Goal: Task Accomplishment & Management: Manage account settings

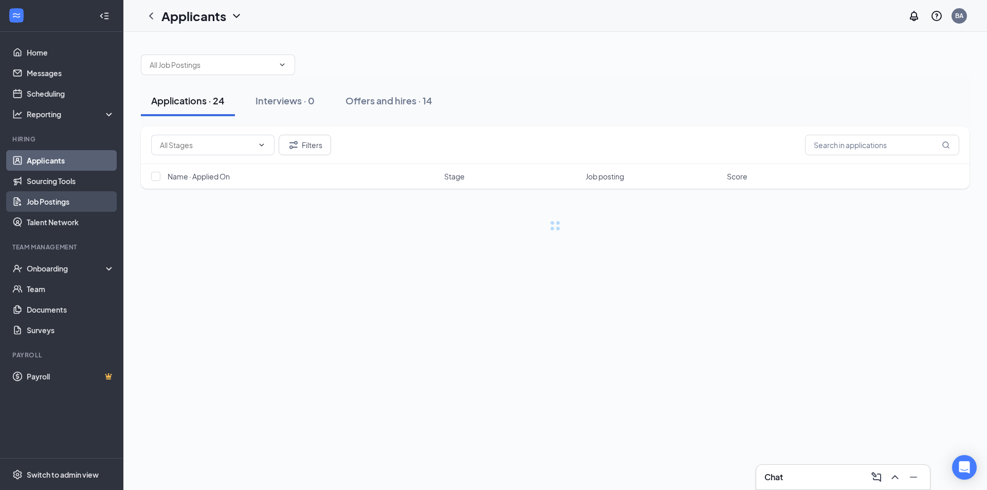
click at [70, 200] on link "Job Postings" at bounding box center [71, 201] width 88 height 21
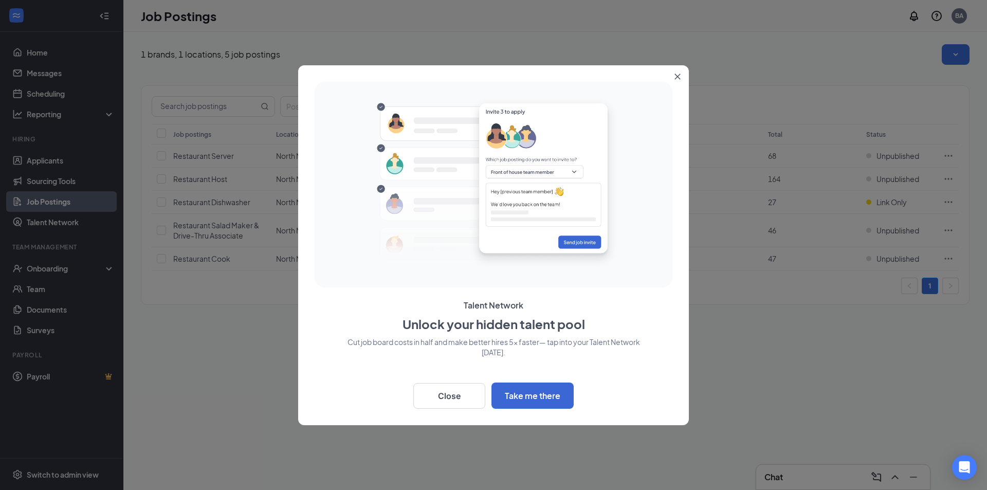
click at [682, 79] on button "Close" at bounding box center [679, 74] width 19 height 19
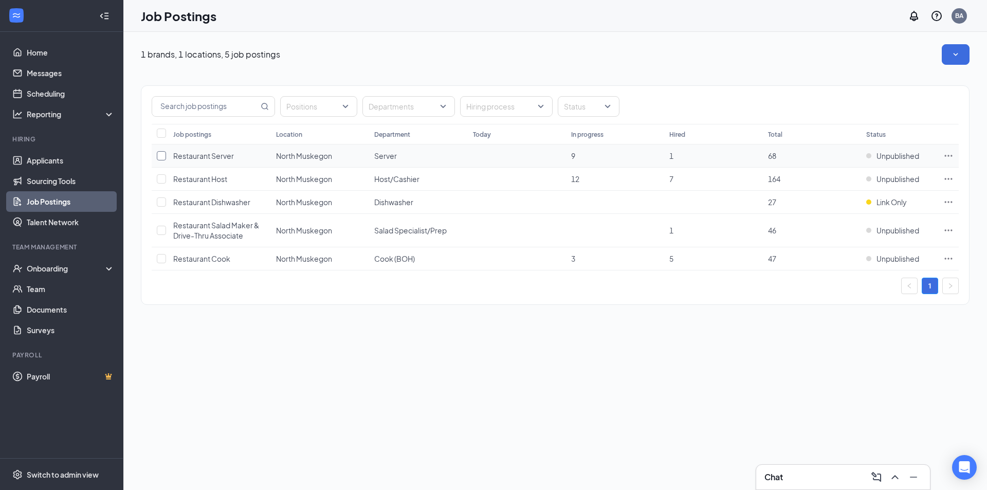
click at [163, 158] on input "checkbox" at bounding box center [161, 155] width 9 height 9
checkbox input "true"
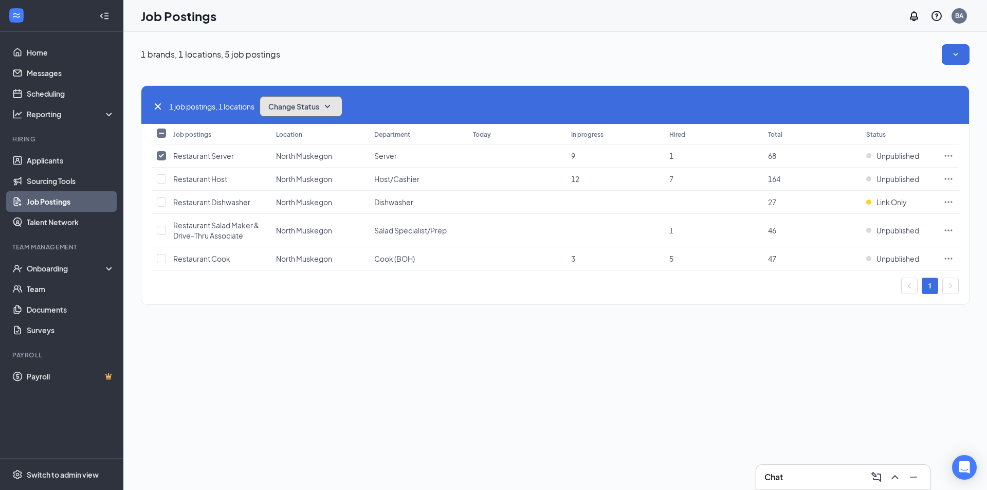
click at [276, 112] on button "Change Status" at bounding box center [301, 106] width 83 height 21
click at [291, 132] on span "Publish" at bounding box center [282, 133] width 24 height 11
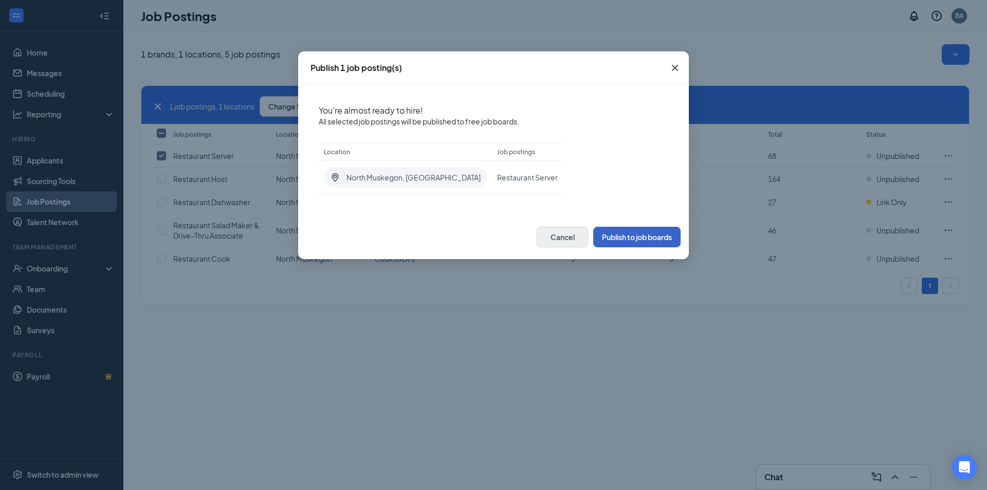
click at [623, 233] on button "Publish to job boards" at bounding box center [636, 237] width 87 height 21
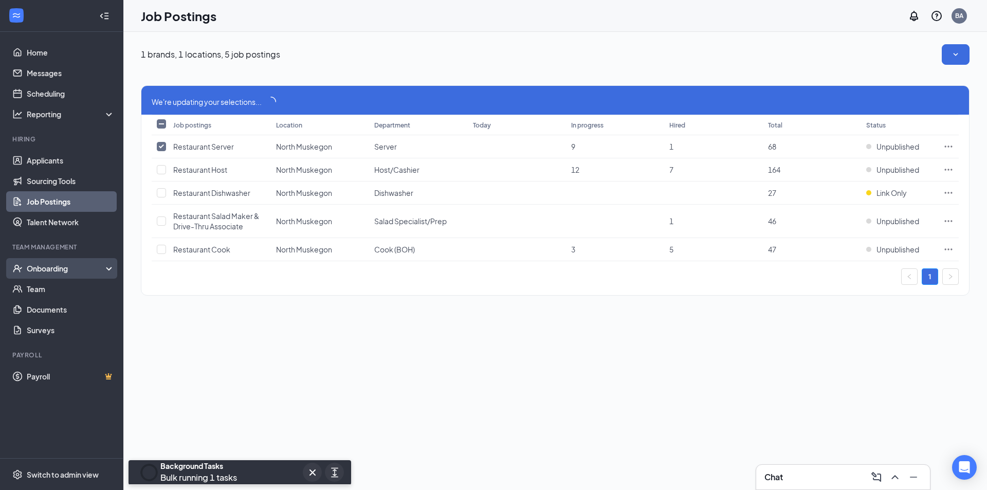
click at [59, 267] on div "Onboarding" at bounding box center [66, 268] width 79 height 10
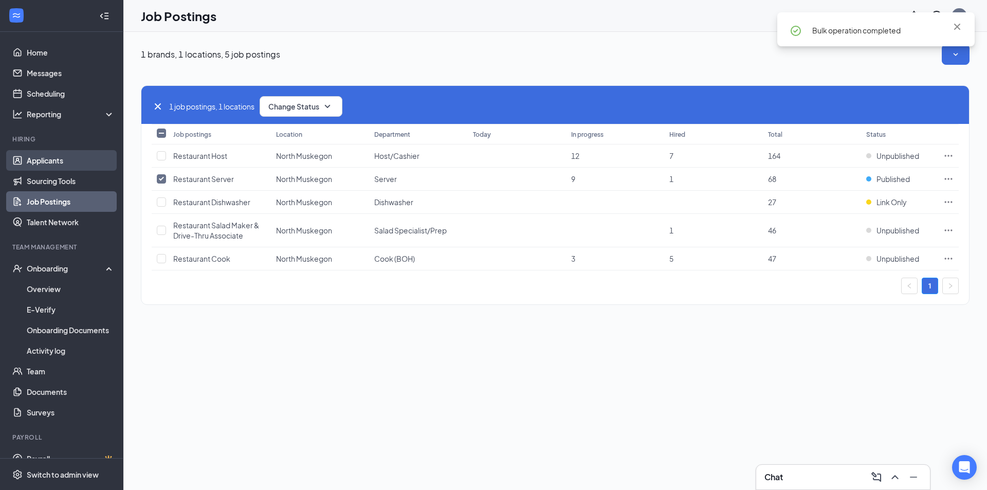
click at [44, 159] on link "Applicants" at bounding box center [71, 160] width 88 height 21
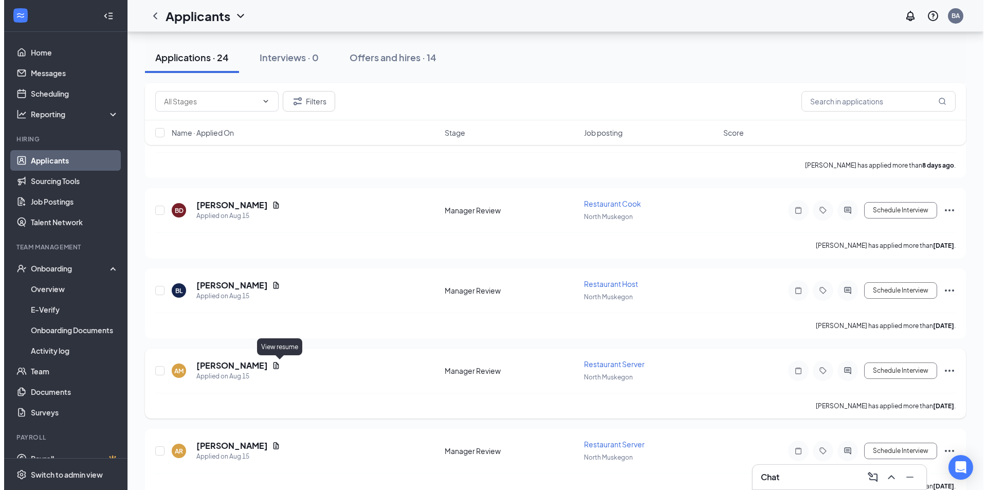
scroll to position [86, 0]
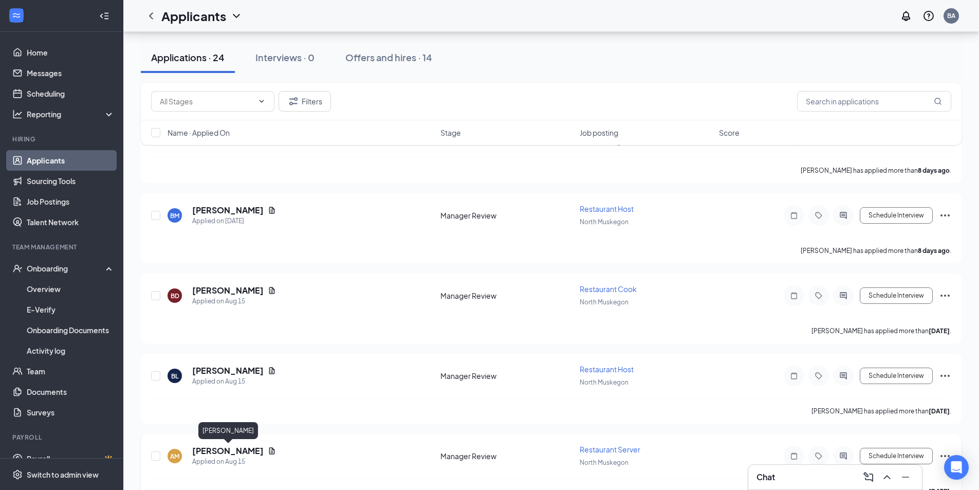
click at [245, 450] on h5 "[PERSON_NAME]" at bounding box center [227, 450] width 71 height 11
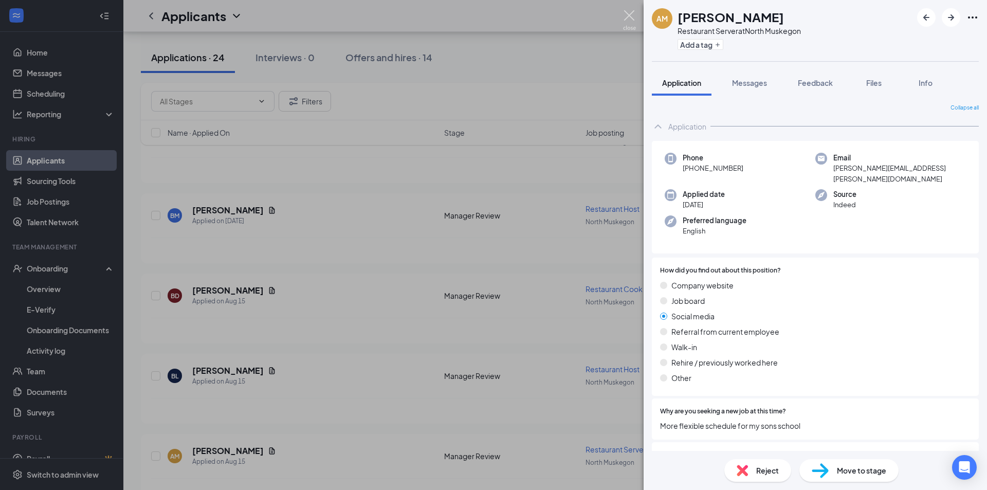
click at [631, 15] on img at bounding box center [629, 20] width 13 height 20
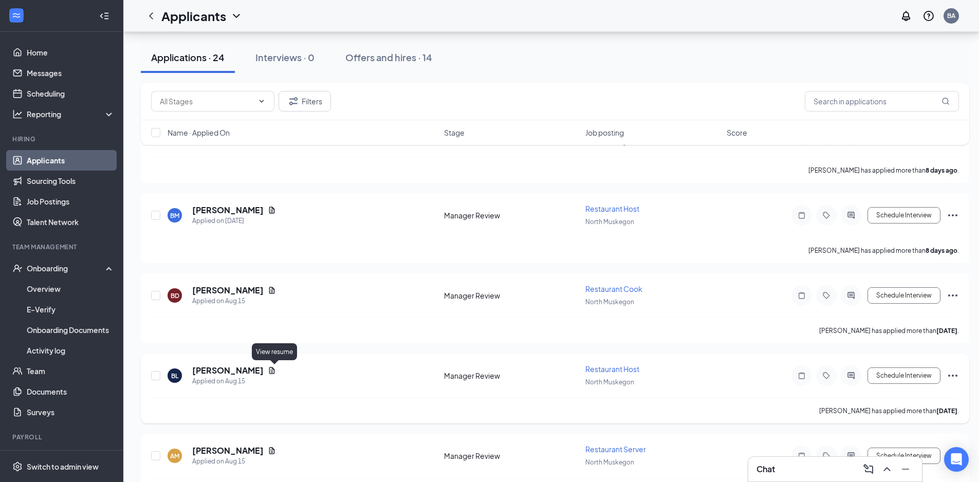
click at [274, 372] on icon "Document" at bounding box center [272, 370] width 8 height 8
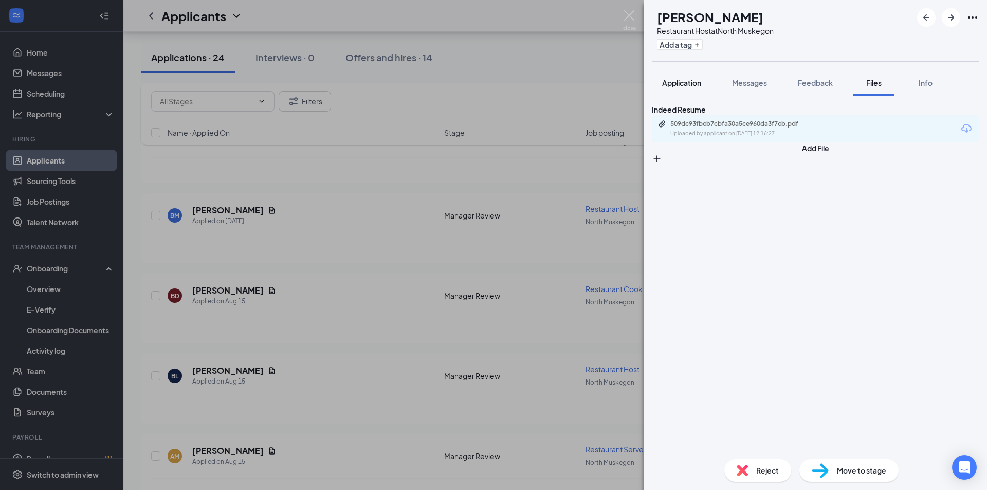
click at [682, 86] on span "Application" at bounding box center [681, 82] width 39 height 9
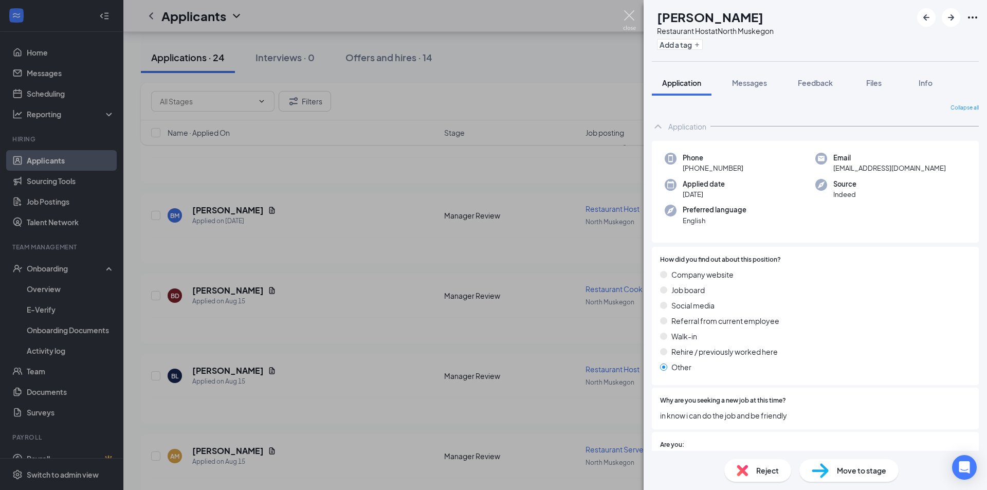
click at [632, 14] on img at bounding box center [629, 20] width 13 height 20
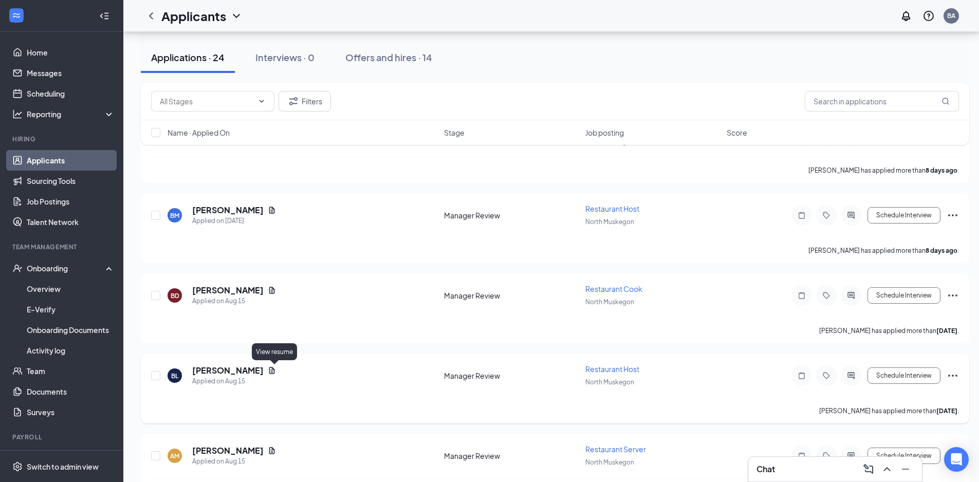
click at [275, 370] on icon "Document" at bounding box center [272, 370] width 8 height 8
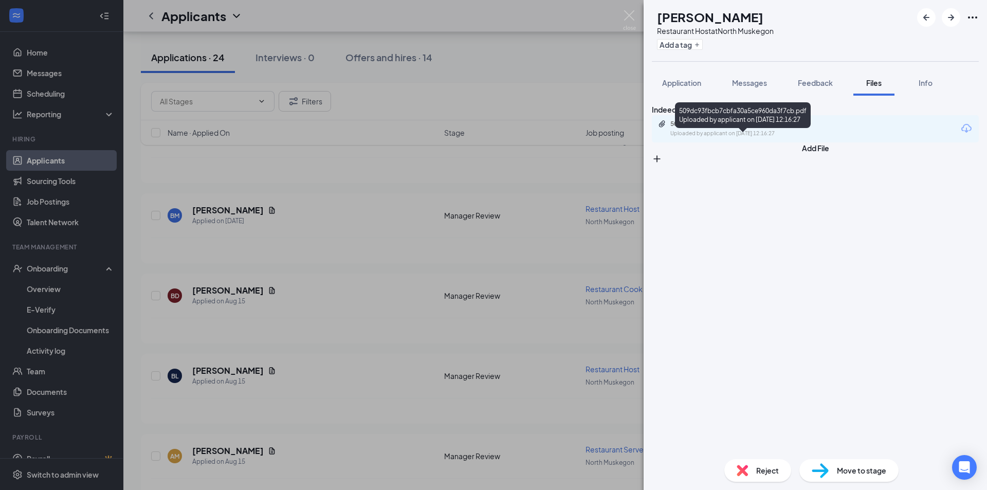
click at [742, 128] on div "509dc93fbcb7cbfa30a5ce960da3f7cb.pdf" at bounding box center [742, 124] width 144 height 8
click at [629, 21] on img at bounding box center [629, 20] width 13 height 20
